Goal: Task Accomplishment & Management: Manage account settings

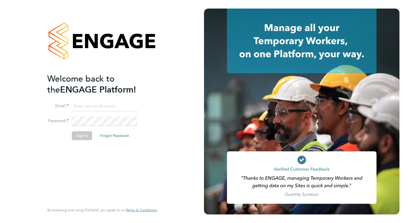
type input "raquel.coggins@buildrec.com"
click at [85, 133] on button "Sign In" at bounding box center [82, 135] width 20 height 9
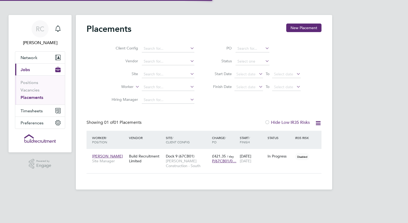
scroll to position [5, 25]
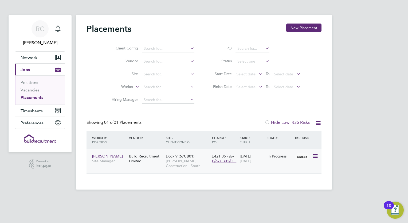
click at [309, 156] on span "Disabled" at bounding box center [302, 156] width 14 height 7
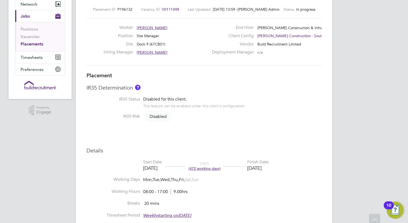
scroll to position [80, 0]
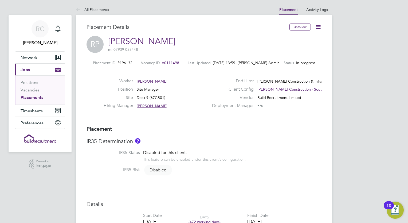
click at [152, 80] on span "[PERSON_NAME]" at bounding box center [152, 81] width 31 height 5
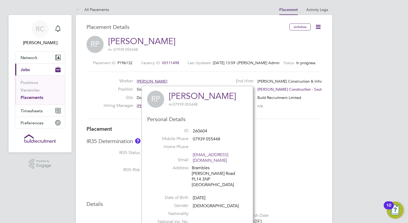
click at [295, 123] on div "Placement ID P196132 Vacancy ID V0111498 Last Updated 29 Sep 2025, 13:59 - Hays…" at bounding box center [203, 90] width 235 height 72
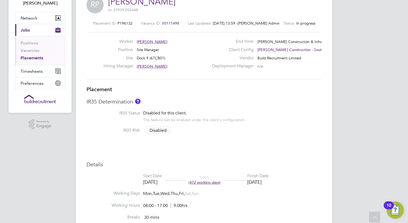
scroll to position [0, 0]
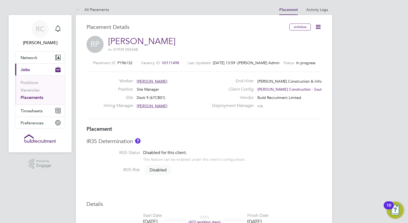
click at [321, 28] on icon at bounding box center [318, 26] width 7 height 7
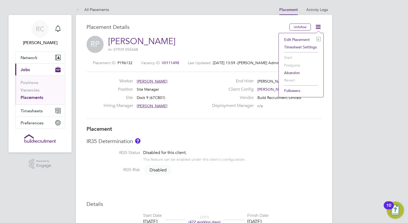
click at [303, 40] on li "Edit Placement e" at bounding box center [300, 39] width 39 height 7
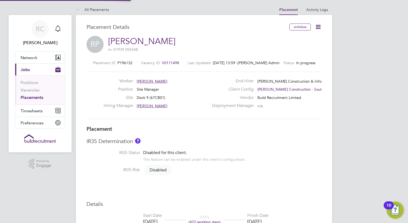
type input "David Whittington"
type input "Gareth Bothwick"
type input "11 Dec 2023"
type input "30 Sep 2025"
type input "08:00"
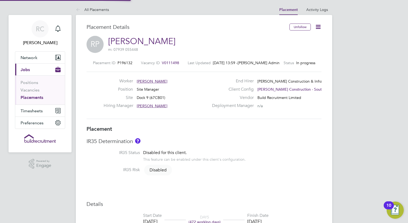
type input "17:00"
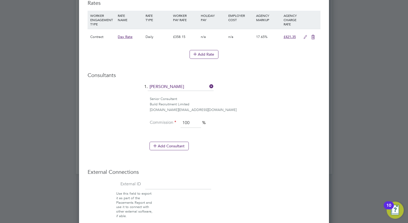
scroll to position [374, 0]
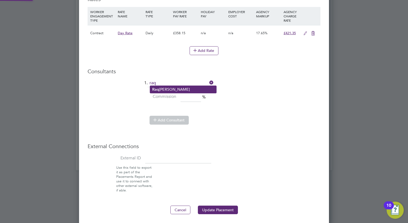
click at [174, 90] on li "Raq uel Coggins" at bounding box center [183, 89] width 66 height 7
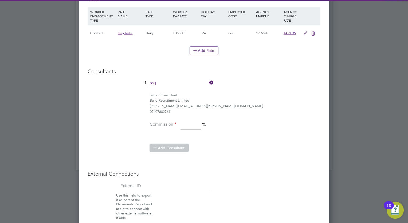
type input "[PERSON_NAME]"
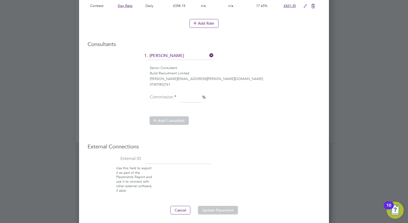
scroll to position [387, 0]
click at [185, 95] on input at bounding box center [190, 97] width 21 height 10
click at [243, 86] on li "Senior Consultant Build Recruitment Limited raquel.coggins@buildrec.com 0740780…" at bounding box center [204, 78] width 233 height 27
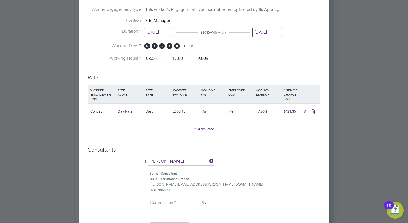
scroll to position [280, 0]
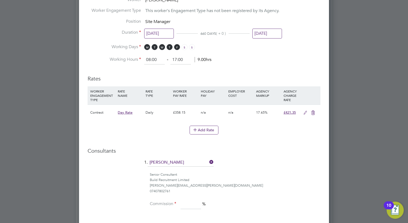
click at [306, 111] on icon at bounding box center [305, 112] width 7 height 4
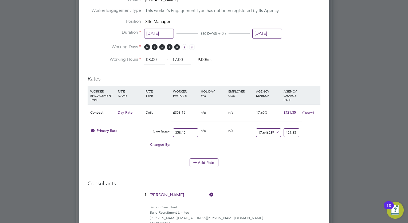
click at [308, 112] on button "Cancel" at bounding box center [308, 112] width 12 height 5
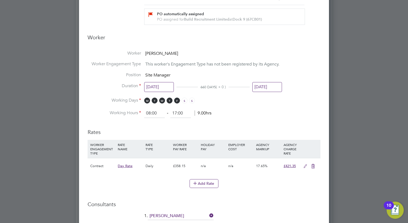
click at [136, 66] on li "Worker Engagement Type This worker's Engagement Type has not been registered by…" at bounding box center [204, 66] width 233 height 11
click at [151, 65] on span "This worker's Engagement Type has not been registered by its Agency." at bounding box center [212, 63] width 134 height 5
click at [153, 63] on span "This worker's Engagement Type has not been registered by its Agency." at bounding box center [212, 63] width 134 height 5
click at [157, 67] on li "Worker Engagement Type This worker's Engagement Type has not been registered by…" at bounding box center [204, 66] width 233 height 11
click at [257, 72] on li "Position Site Manager" at bounding box center [204, 77] width 233 height 11
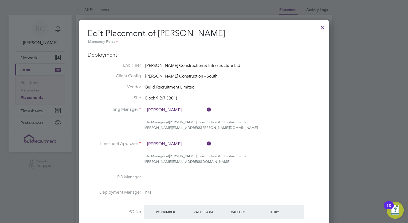
click at [321, 28] on div at bounding box center [323, 26] width 10 height 10
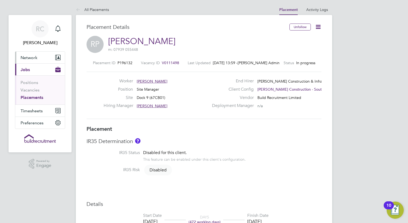
click at [25, 56] on span "Network" at bounding box center [29, 57] width 17 height 5
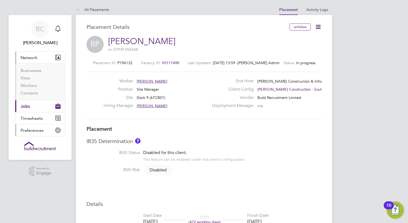
click at [33, 128] on span "Preferences" at bounding box center [32, 130] width 23 height 5
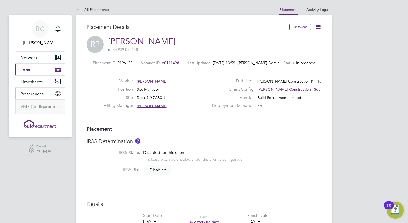
click at [34, 92] on span "Preferences" at bounding box center [32, 93] width 23 height 5
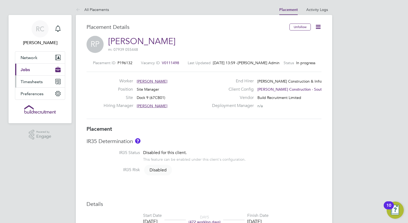
click at [35, 80] on span "Timesheets" at bounding box center [32, 81] width 22 height 5
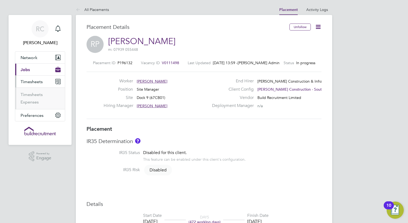
click at [36, 69] on button "Current page: Jobs" at bounding box center [40, 70] width 50 height 12
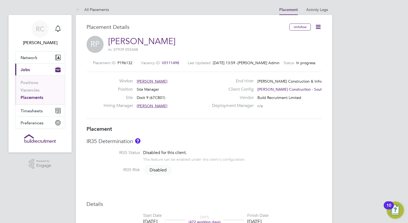
click at [37, 99] on link "Placements" at bounding box center [32, 97] width 23 height 5
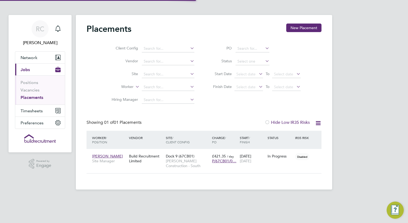
scroll to position [5, 25]
click at [316, 124] on icon at bounding box center [318, 123] width 7 height 7
drag, startPoint x: 197, startPoint y: 119, endPoint x: 306, endPoint y: 65, distance: 121.6
click at [197, 119] on div "Placements New Placement Client Config Vendor Site Worker Hiring Manager PO Sta…" at bounding box center [203, 98] width 235 height 150
click at [116, 154] on span "[PERSON_NAME]" at bounding box center [107, 155] width 31 height 5
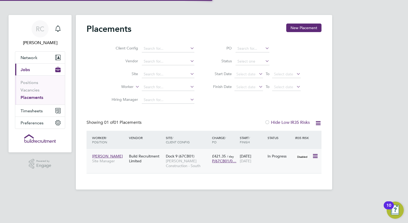
scroll to position [140, 111]
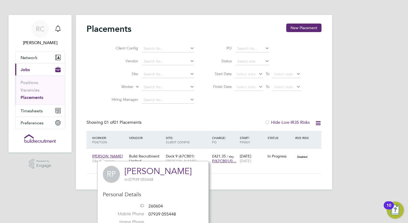
click at [110, 157] on span "[PERSON_NAME]" at bounding box center [107, 155] width 31 height 5
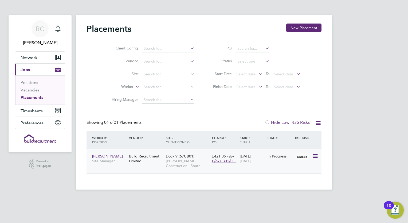
click at [314, 156] on icon at bounding box center [314, 156] width 5 height 6
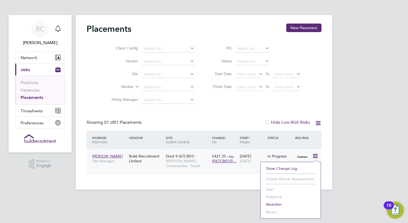
click at [357, 164] on div "RC Raquel Coggins Notifications Applications: Network Businesses Sites Workers …" at bounding box center [204, 99] width 408 height 198
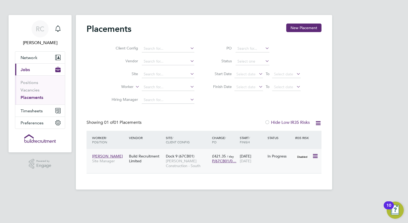
click at [103, 154] on span "[PERSON_NAME]" at bounding box center [107, 155] width 31 height 5
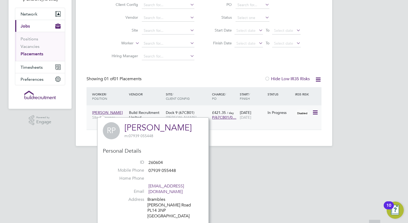
scroll to position [78, 0]
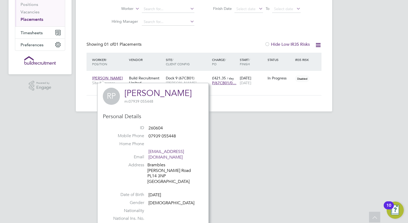
click at [77, 157] on html "RC Raquel Coggins Notifications Applications: Network Businesses Sites Workers …" at bounding box center [204, 41] width 408 height 238
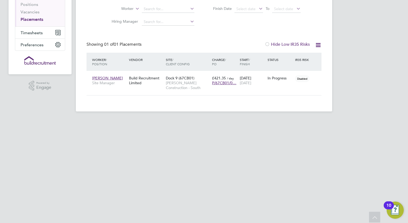
scroll to position [0, 0]
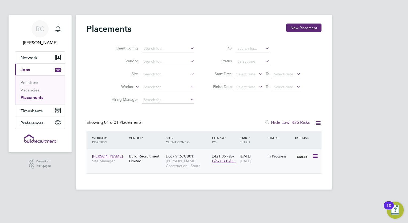
click at [147, 157] on div "Build Recruitment Limited" at bounding box center [146, 158] width 37 height 15
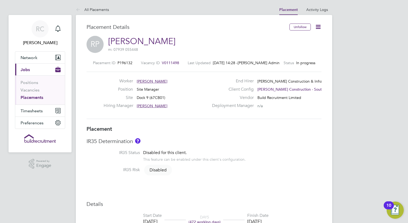
click at [148, 79] on span "[PERSON_NAME]" at bounding box center [152, 81] width 31 height 5
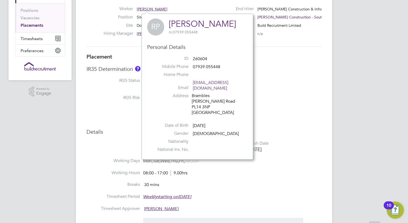
scroll to position [80, 0]
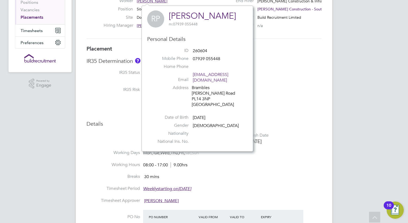
click at [190, 114] on li "Date of Birth 27 May 1953" at bounding box center [197, 118] width 92 height 8
click at [194, 18] on link "[PERSON_NAME]" at bounding box center [202, 16] width 67 height 10
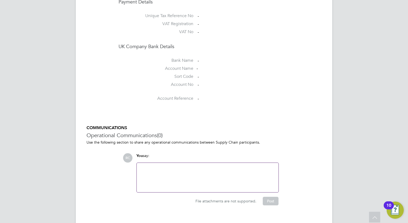
scroll to position [451, 0]
